Goal: Use online tool/utility: Utilize a website feature to perform a specific function

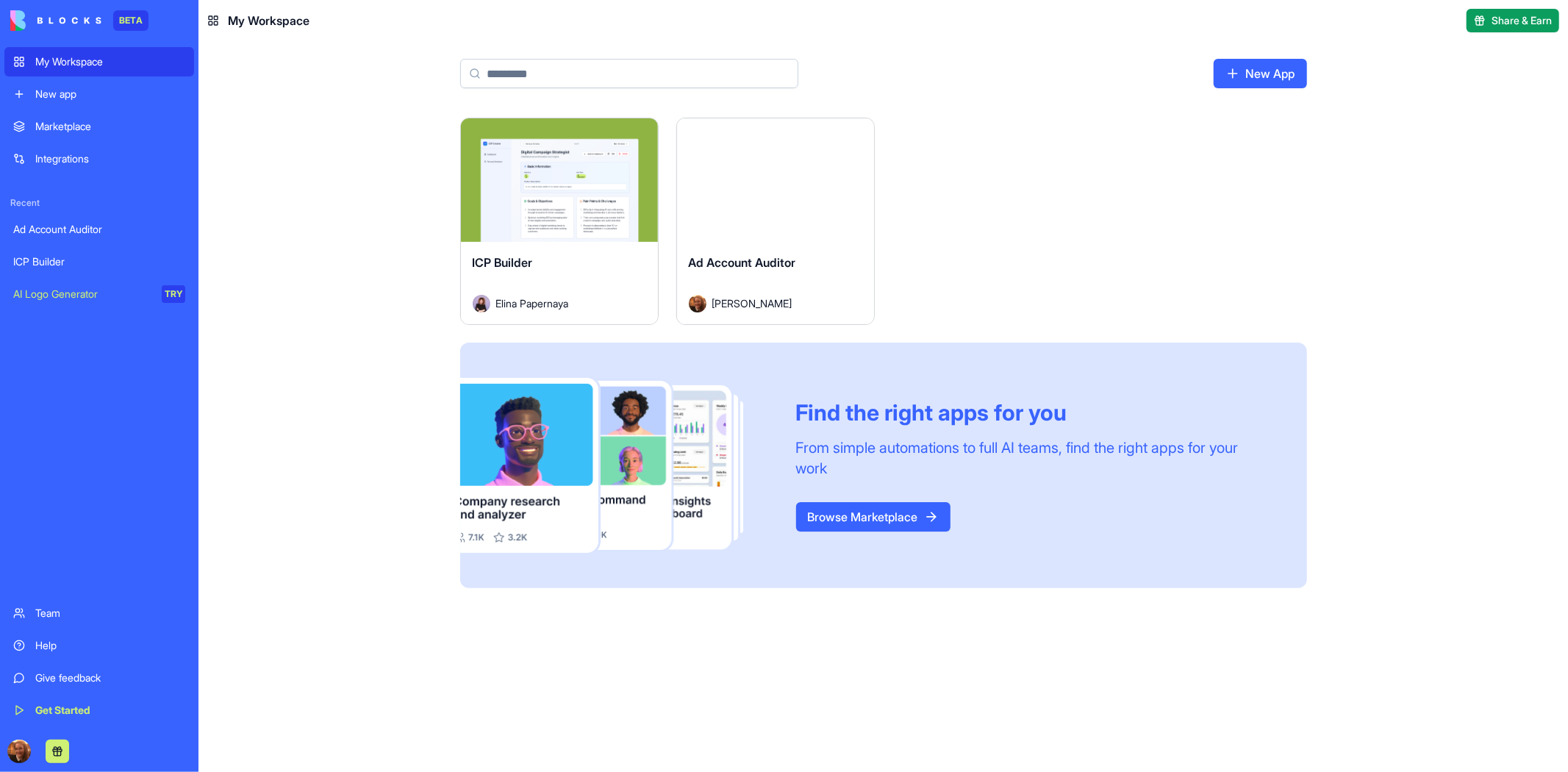
click at [575, 276] on div "ICP Builder" at bounding box center [560, 274] width 174 height 41
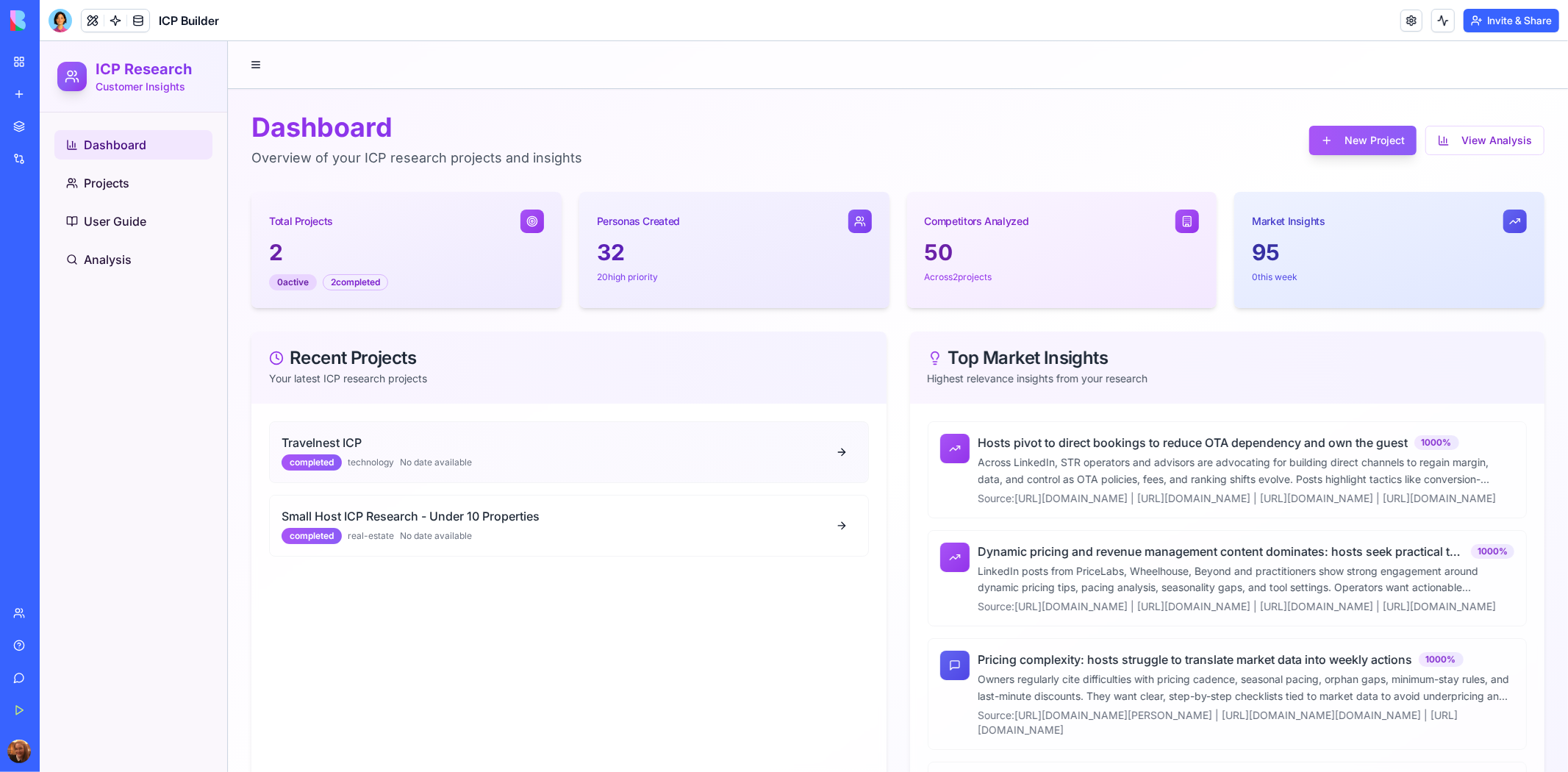
click at [508, 462] on div "completed technology No date available" at bounding box center [553, 462] width 546 height 16
click at [146, 183] on link "Projects" at bounding box center [132, 183] width 158 height 30
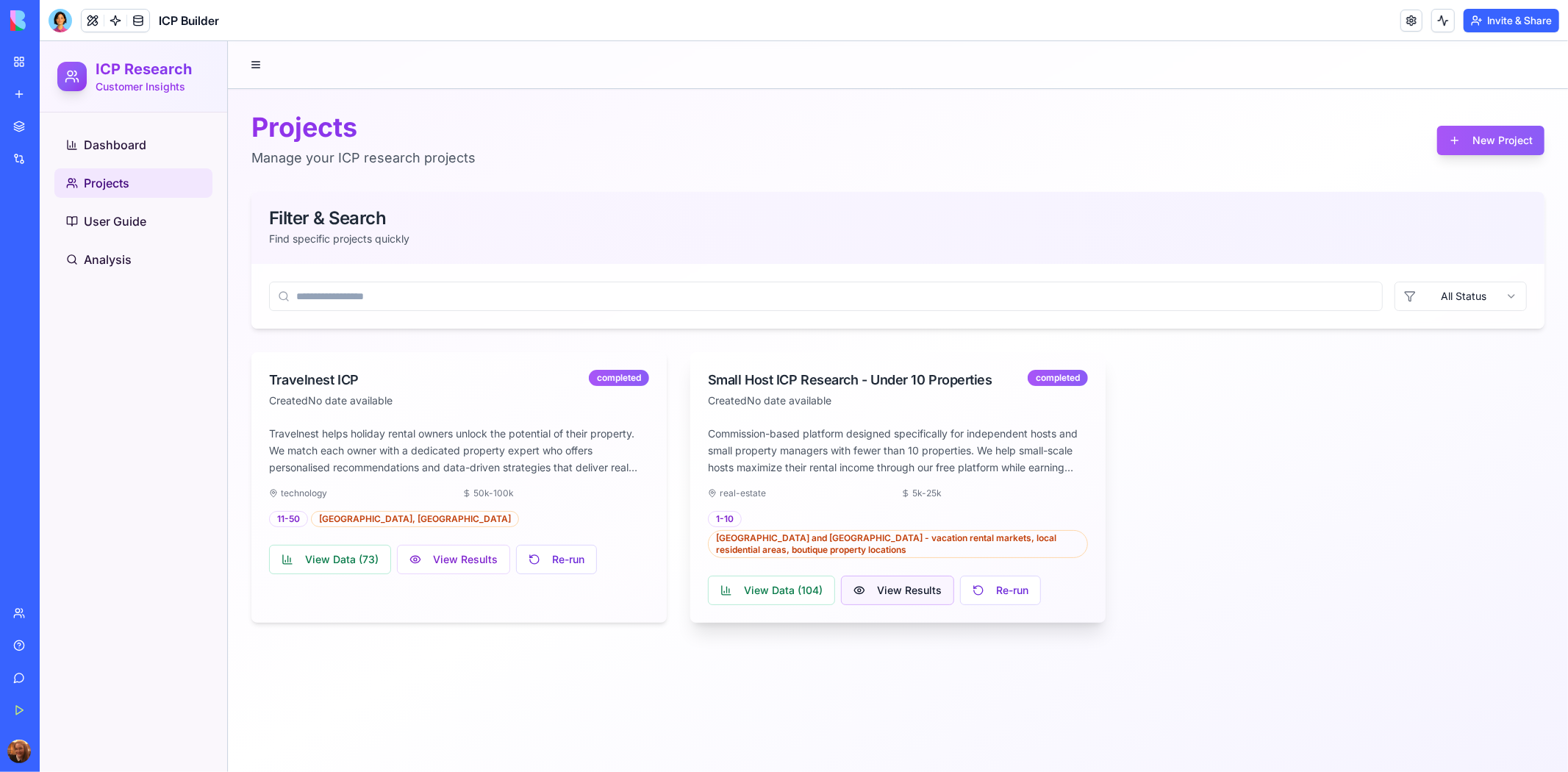
click at [871, 586] on button "View Results" at bounding box center [897, 589] width 114 height 30
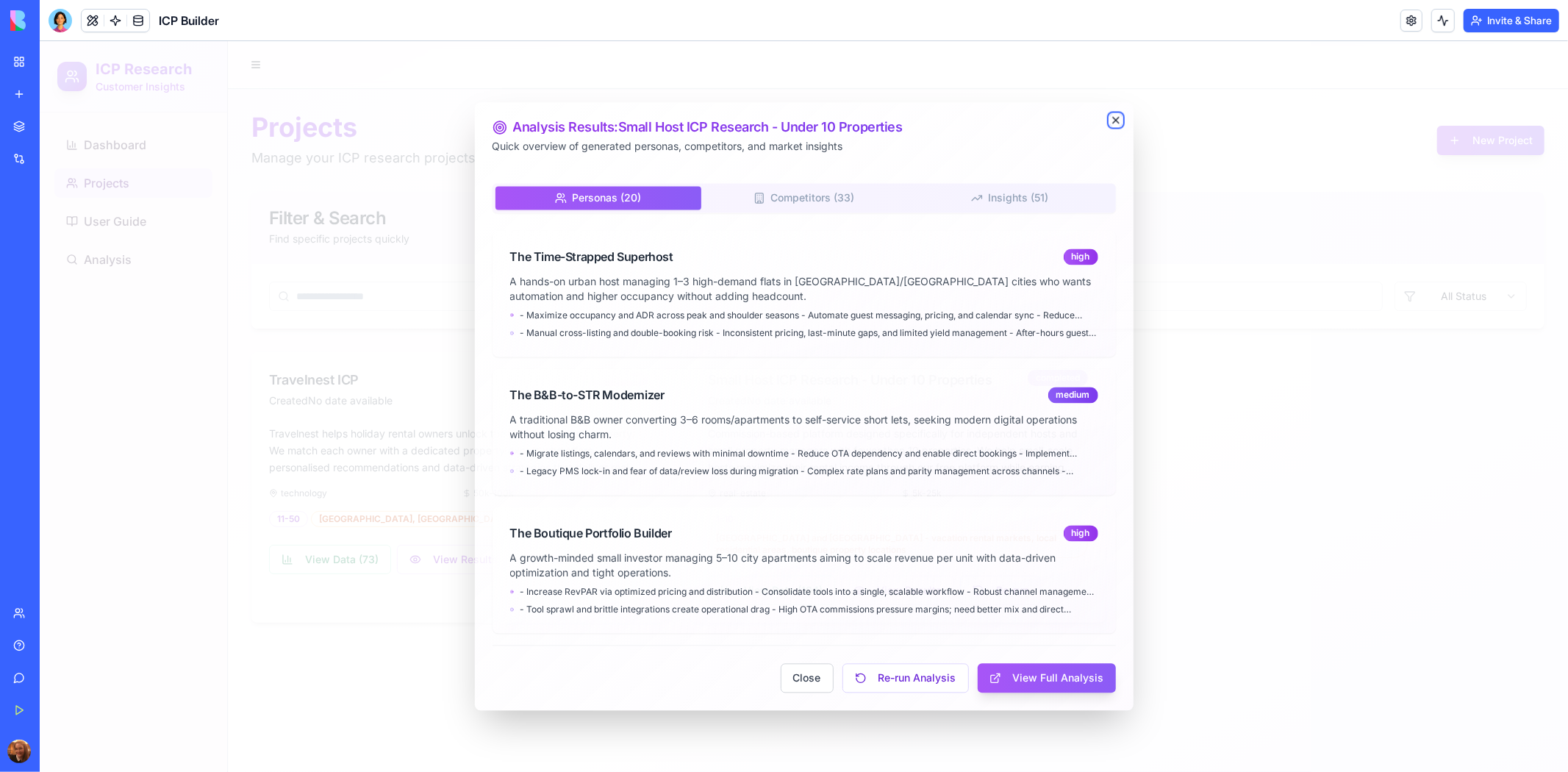
click at [1114, 118] on icon "button" at bounding box center [1115, 120] width 6 height 6
